Goal: Check status: Check status

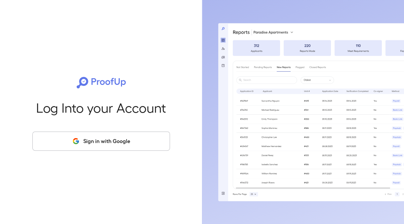
click at [99, 144] on button "Sign in with Google" at bounding box center [100, 141] width 137 height 19
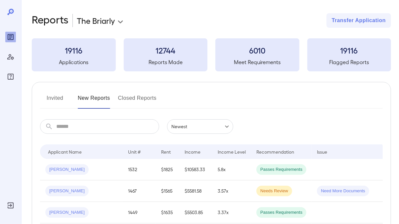
click at [132, 210] on td "1449" at bounding box center [139, 212] width 33 height 21
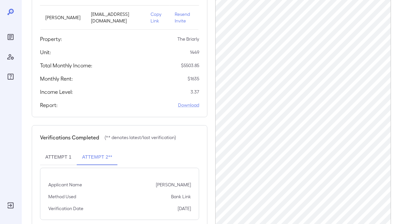
scroll to position [114, 0]
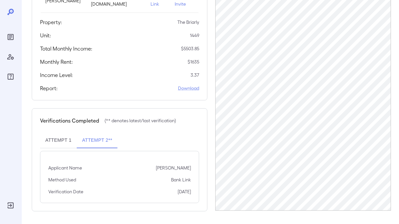
drag, startPoint x: 5, startPoint y: 31, endPoint x: 8, endPoint y: 35, distance: 5.0
click at [6, 32] on div at bounding box center [10, 45] width 11 height 74
click at [9, 37] on icon "Reports" at bounding box center [11, 37] width 8 height 8
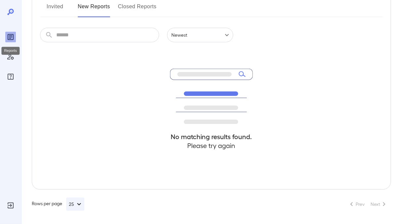
scroll to position [91, 0]
